Goal: Task Accomplishment & Management: Complete application form

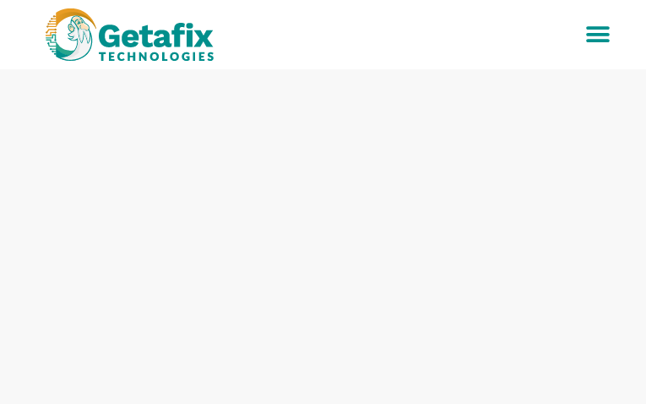
type input "RhrUoifCnhMtmhD"
type input "WMlkTDBQVW"
type input "[EMAIL_ADDRESS][DOMAIN_NAME]"
type input "6744222237"
type input "nMkIiutCKlisw"
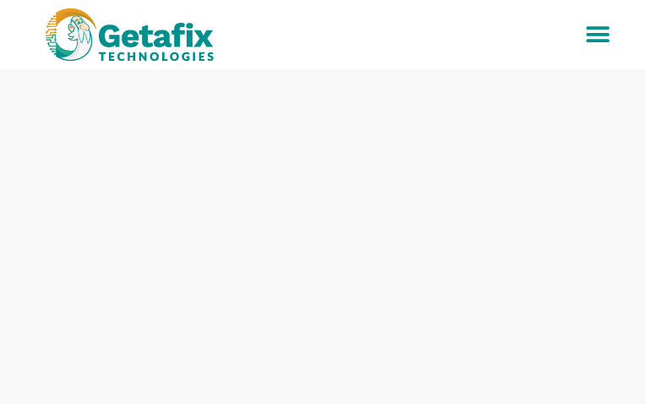
type input "pDiSmWHgBT"
type input "[EMAIL_ADDRESS][DOMAIN_NAME]"
type input "4953945185"
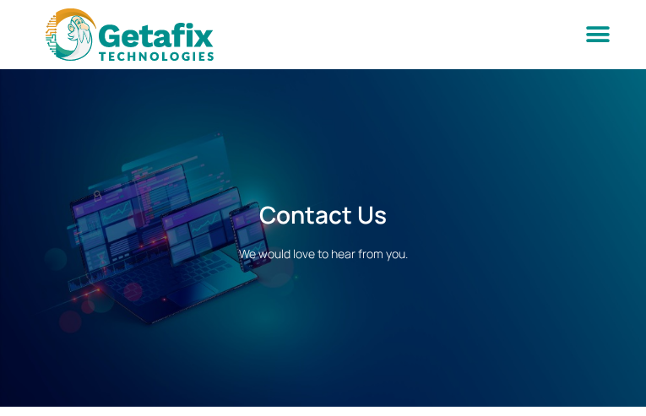
type input "KKRKelZaoK"
type input "xxunxvRr"
type input "[EMAIL_ADDRESS][DOMAIN_NAME]"
type input "9119249714"
